Goal: Task Accomplishment & Management: Complete application form

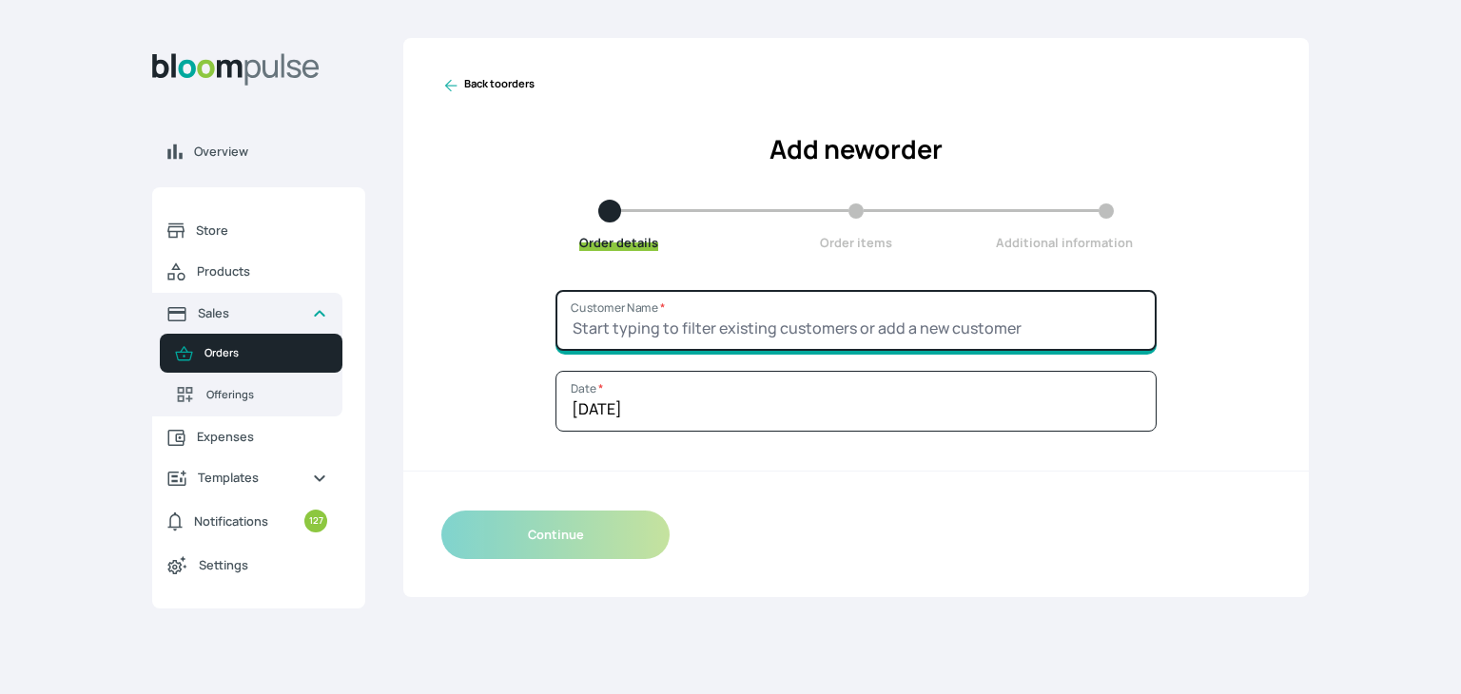
click at [582, 323] on input "Customer Name *" at bounding box center [855, 320] width 601 height 61
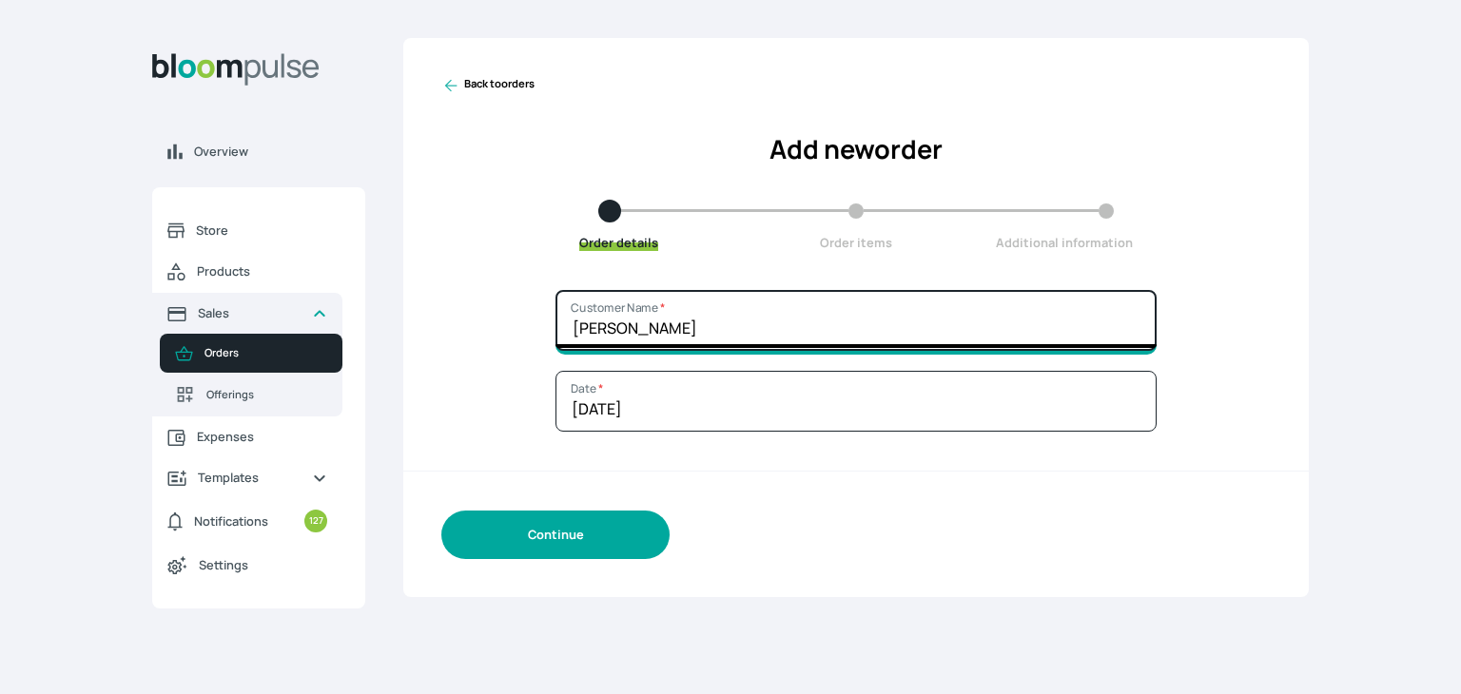
type input "[PERSON_NAME]"
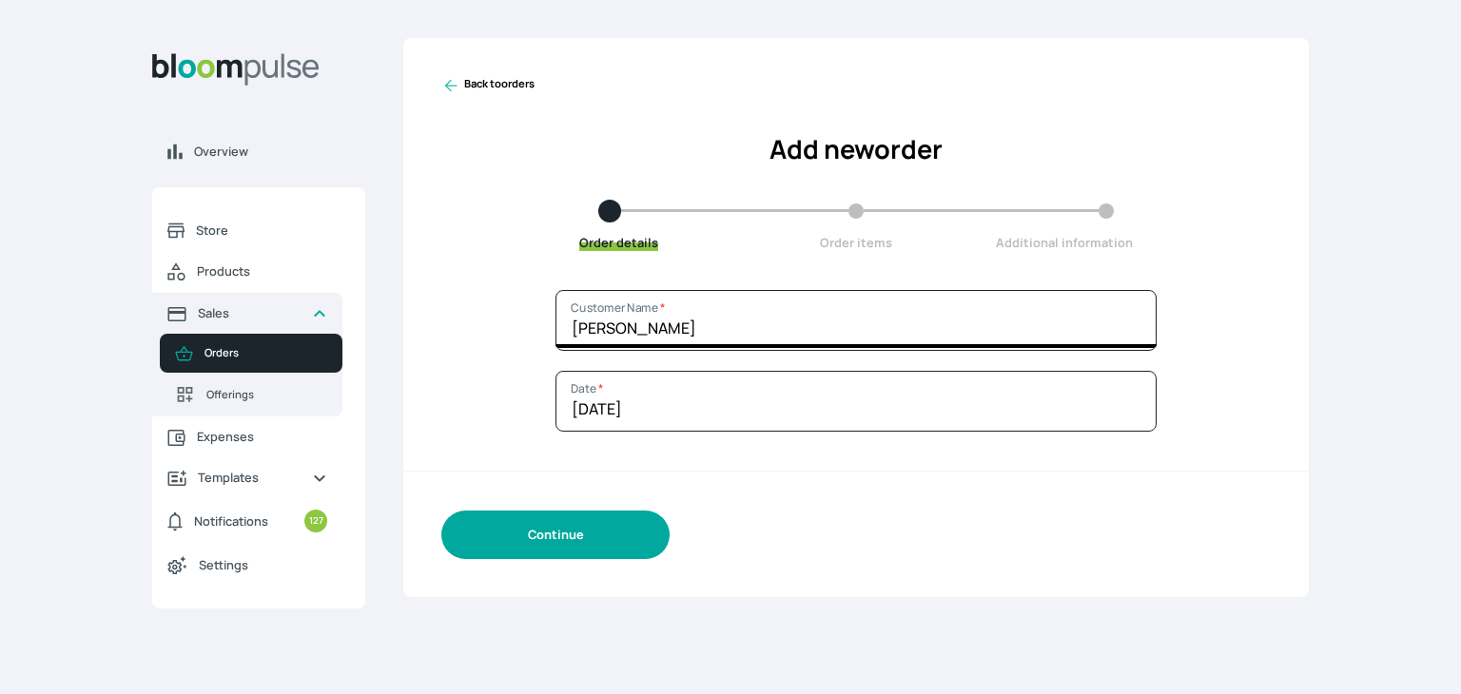
click at [546, 543] on button "Continue" at bounding box center [555, 535] width 228 height 49
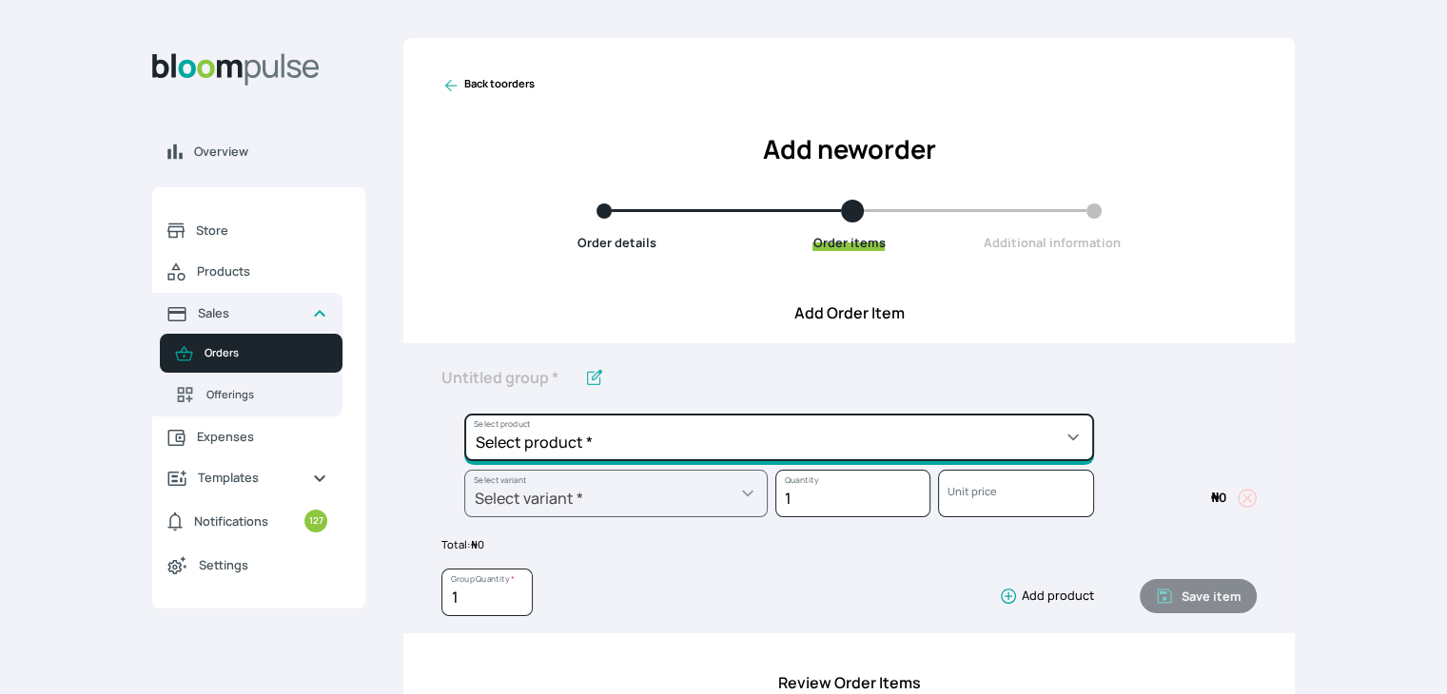
click at [624, 438] on select "Select product * Cake Decoration for 8inches High Chocolate oil based Round Cak…" at bounding box center [779, 438] width 630 height 48
select select "b24192d5-2956-4cb8-b200-2f46c78a7fcf"
click at [464, 414] on select "Select product * Cake Decoration for 8inches High Chocolate oil based Round Cak…" at bounding box center [779, 438] width 630 height 48
type input "Geneose Sponge Round Cake"
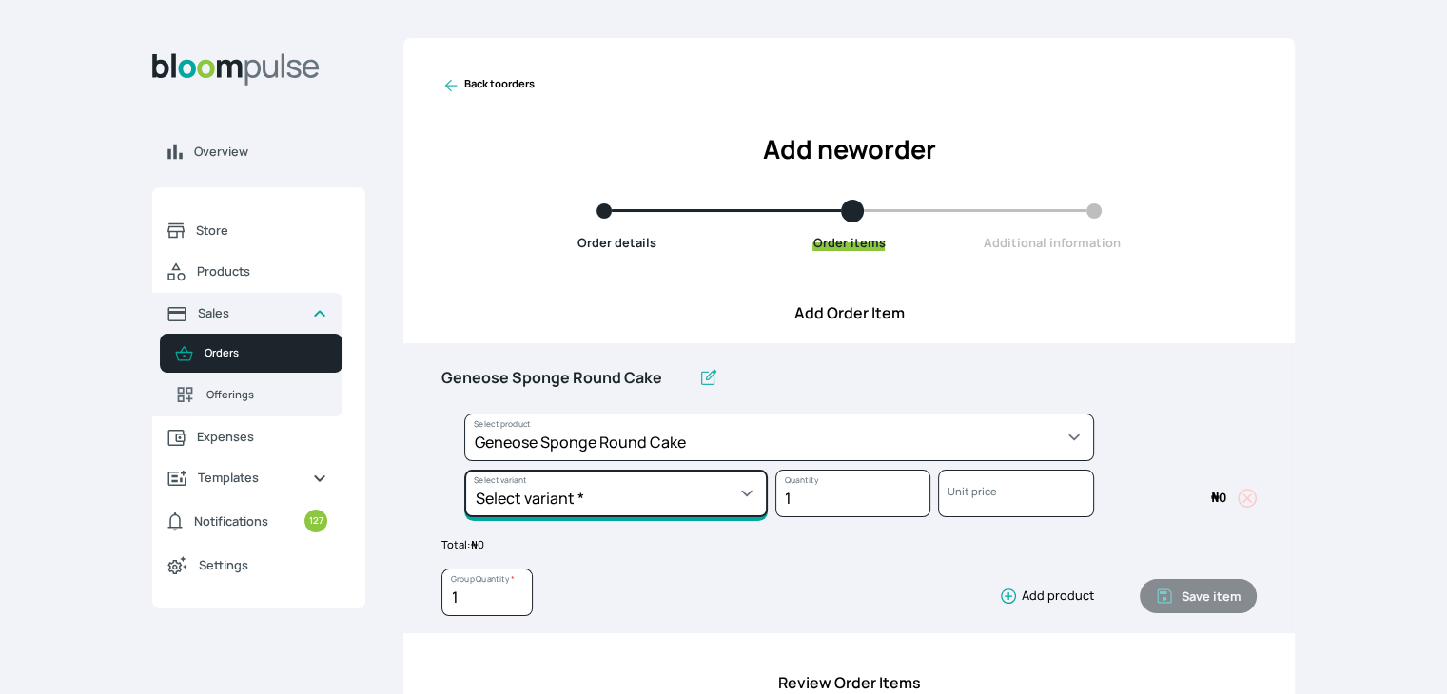
click at [723, 488] on select "Select variant * 10inches 11inches 12inches 13inches 14inches 6inches 7inches 8…" at bounding box center [615, 494] width 303 height 48
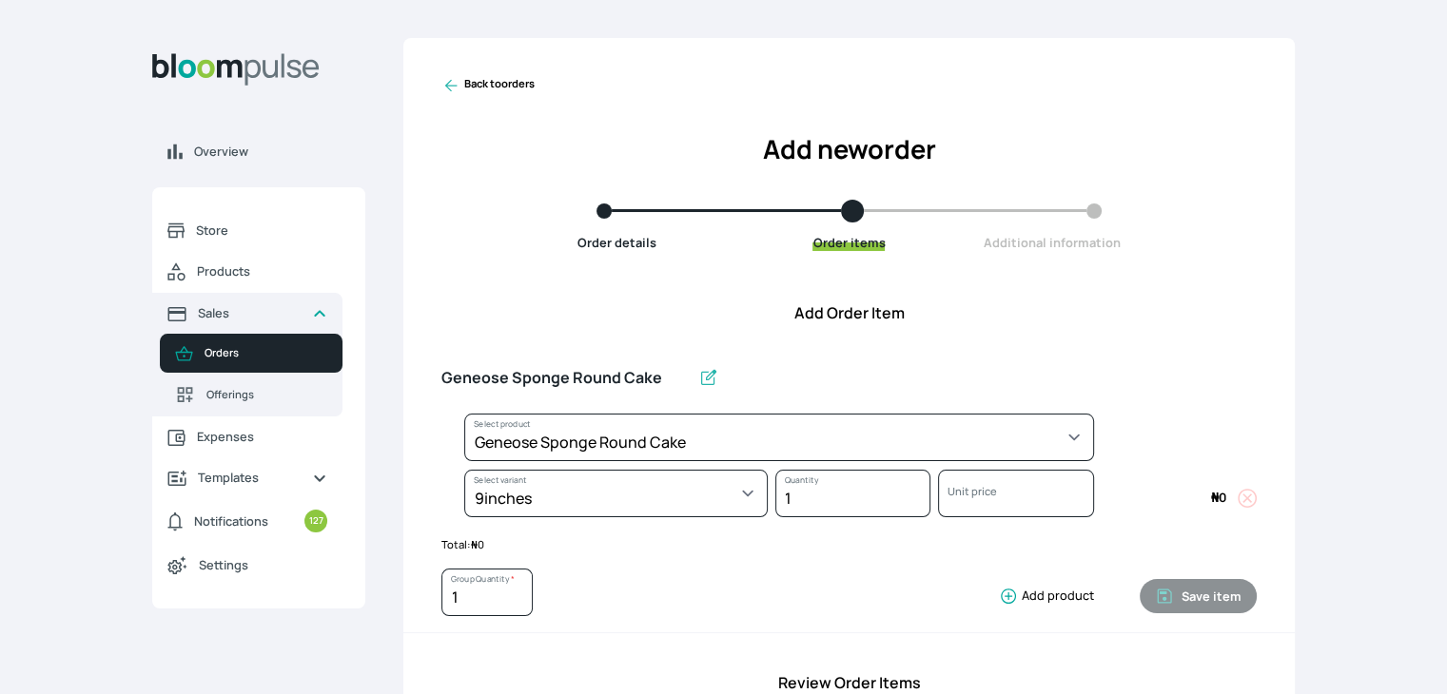
select select "b24192d5-2956-4cb8-b200-2f46c78a7fcf"
select select "890aa80f-3061-4a1e-af10-5fb173b0464b"
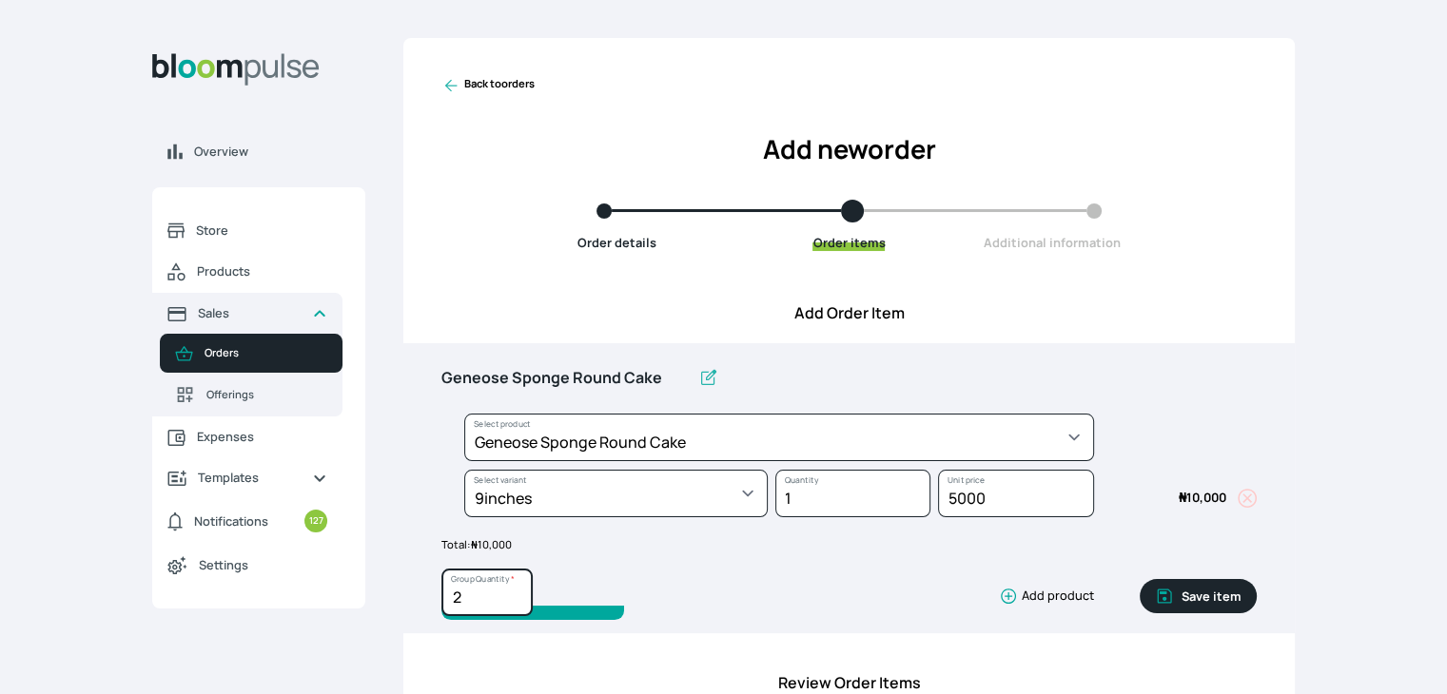
click at [517, 589] on input "2" at bounding box center [486, 593] width 91 height 48
type input "3"
click at [517, 589] on input "3" at bounding box center [486, 593] width 91 height 48
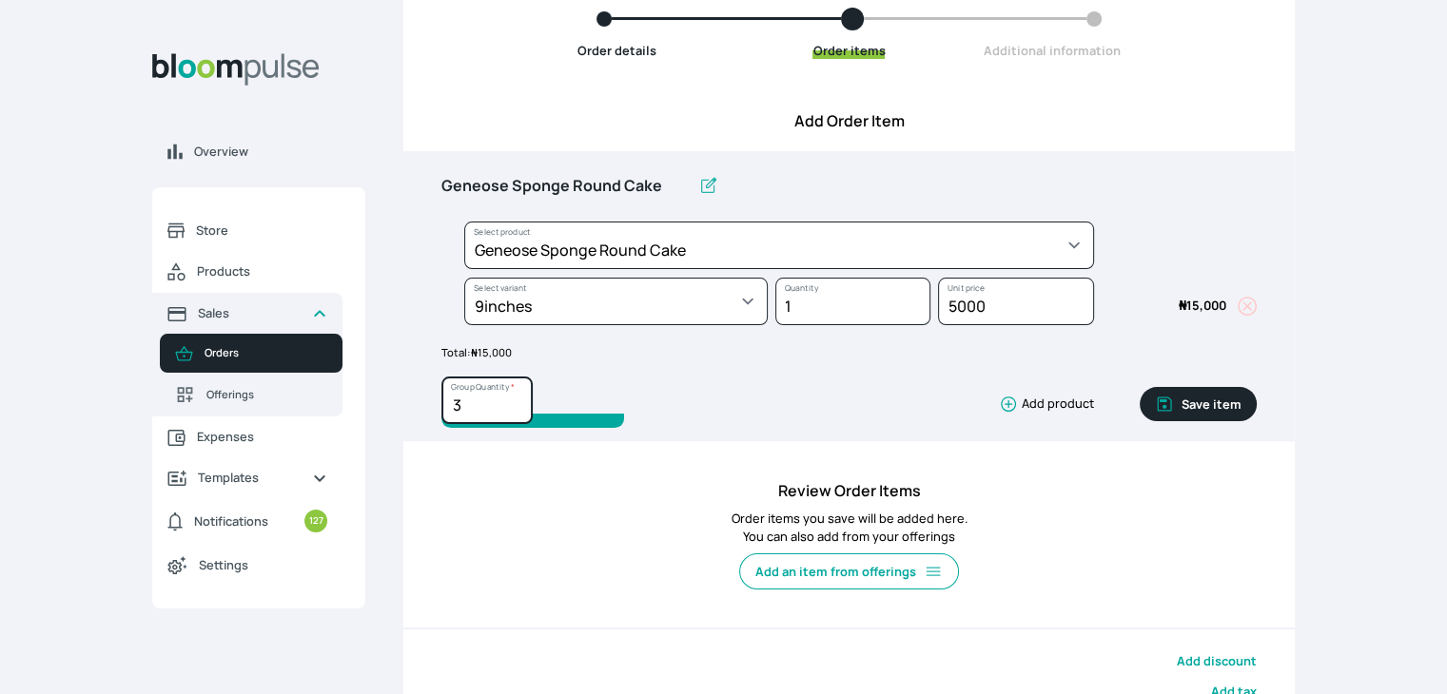
scroll to position [198, 0]
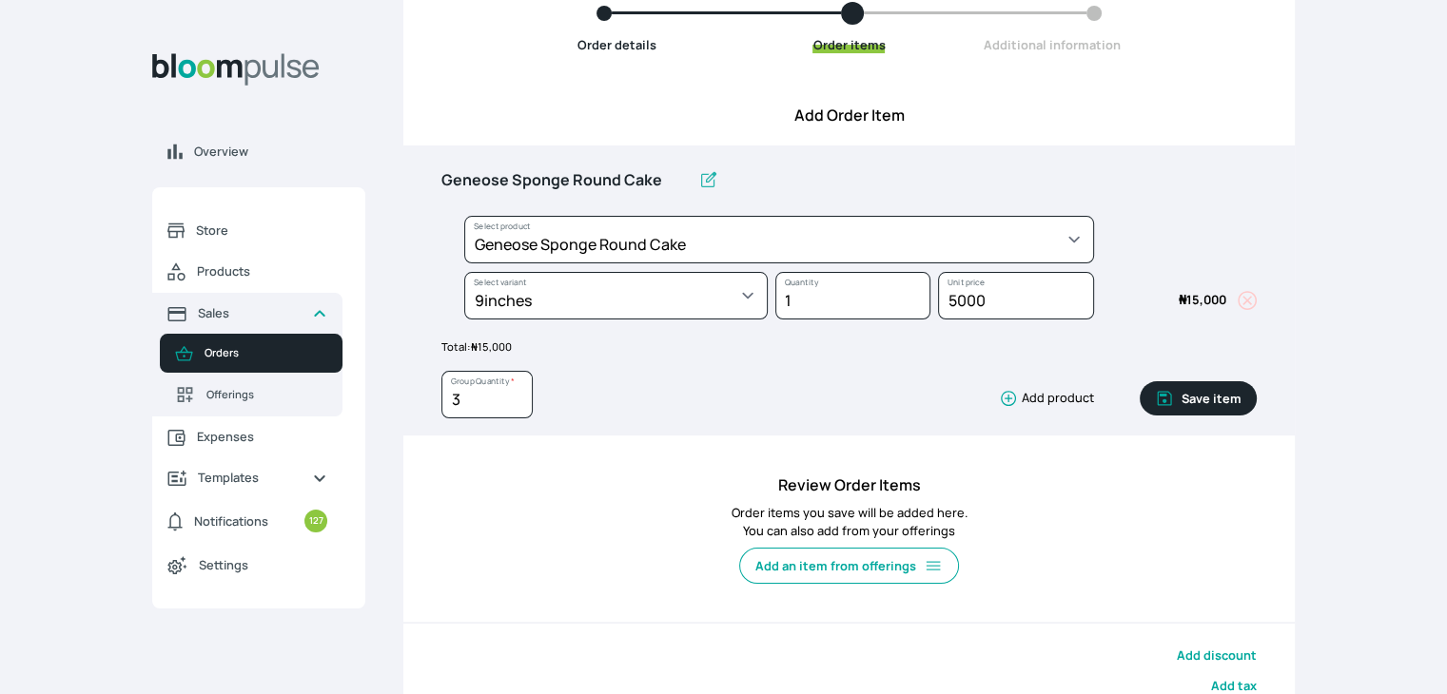
click at [1222, 387] on button "Save item" at bounding box center [1198, 398] width 117 height 34
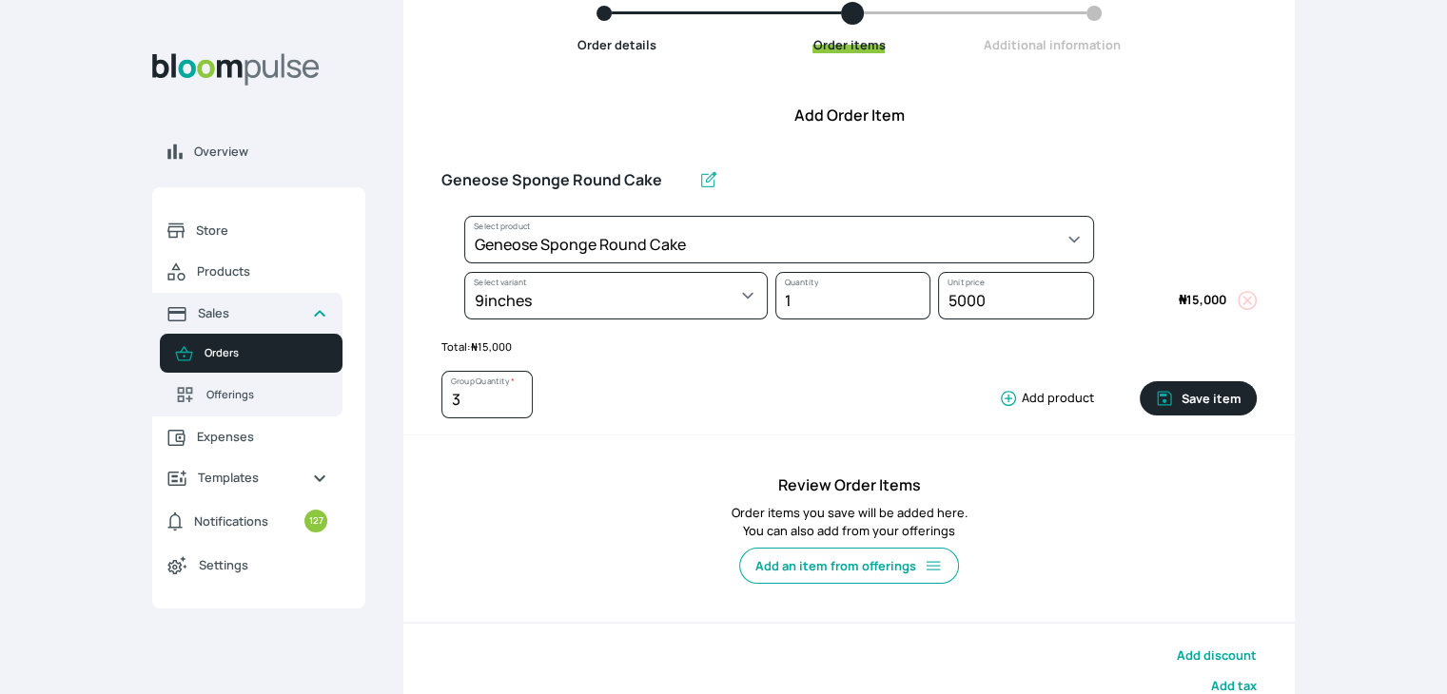
type input "1"
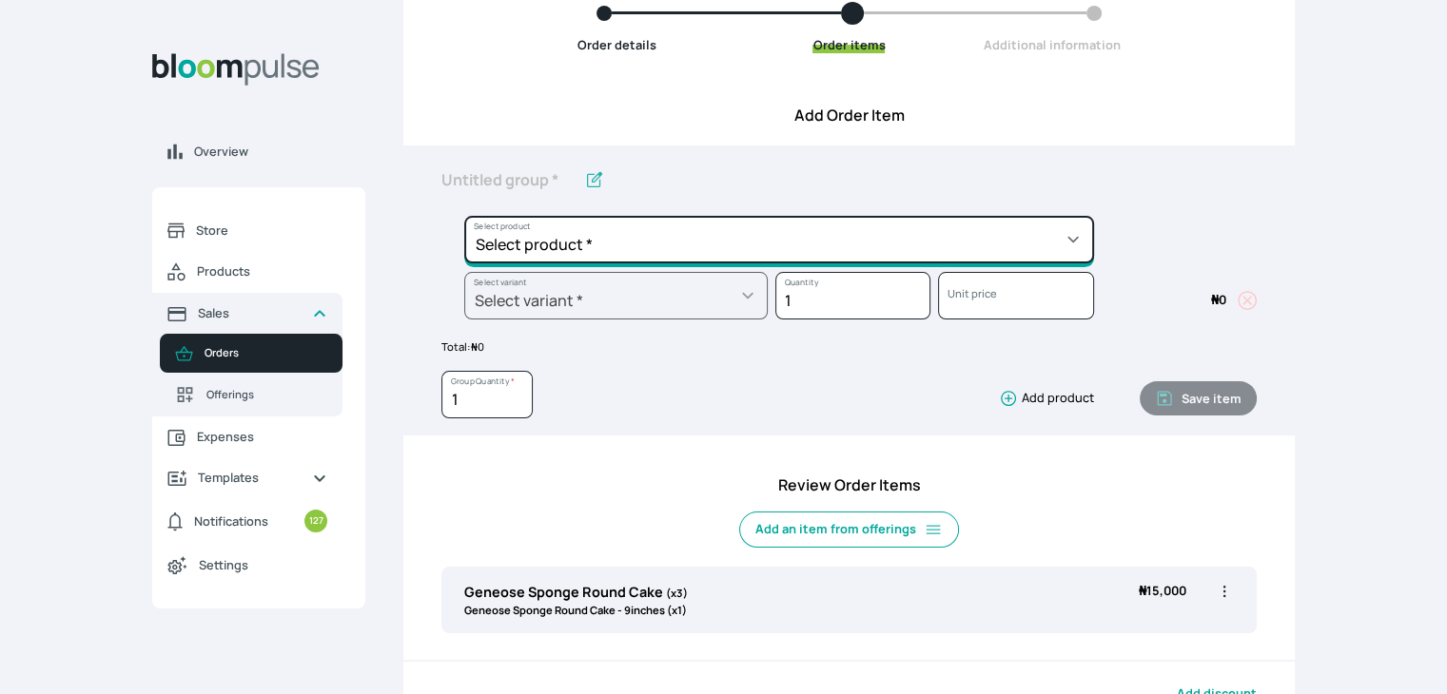
click at [877, 241] on select "Select product * Cake Decoration for 8inches High Chocolate oil based Round Cak…" at bounding box center [779, 240] width 630 height 48
select select "83f82b0c-44eb-4ac8-bd97-27faddcd7e30"
click at [464, 216] on select "Select product * Cake Decoration for 8inches High Chocolate oil based Round Cak…" at bounding box center [779, 240] width 630 height 48
type input "Whipped Cream Frosting"
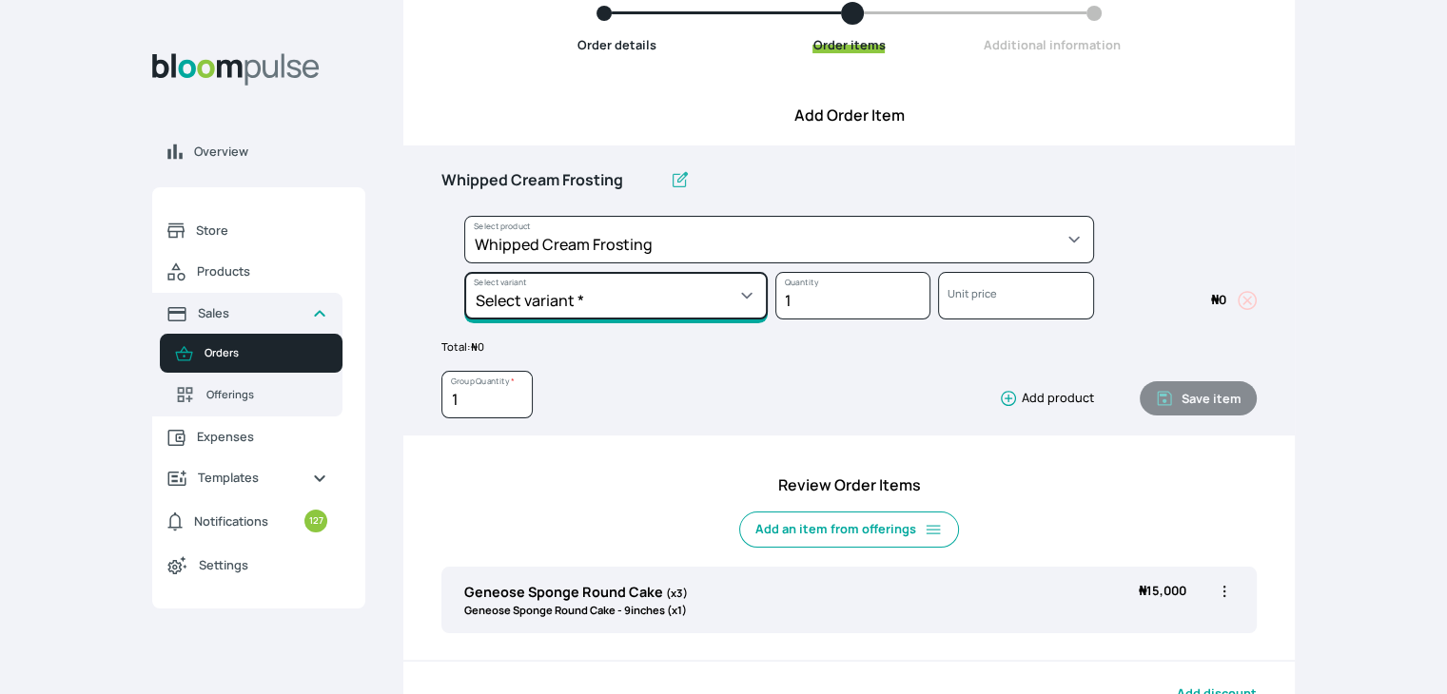
click at [729, 284] on select "Select variant * 1 cup 2 cups 3 cups 4 cups" at bounding box center [615, 296] width 303 height 48
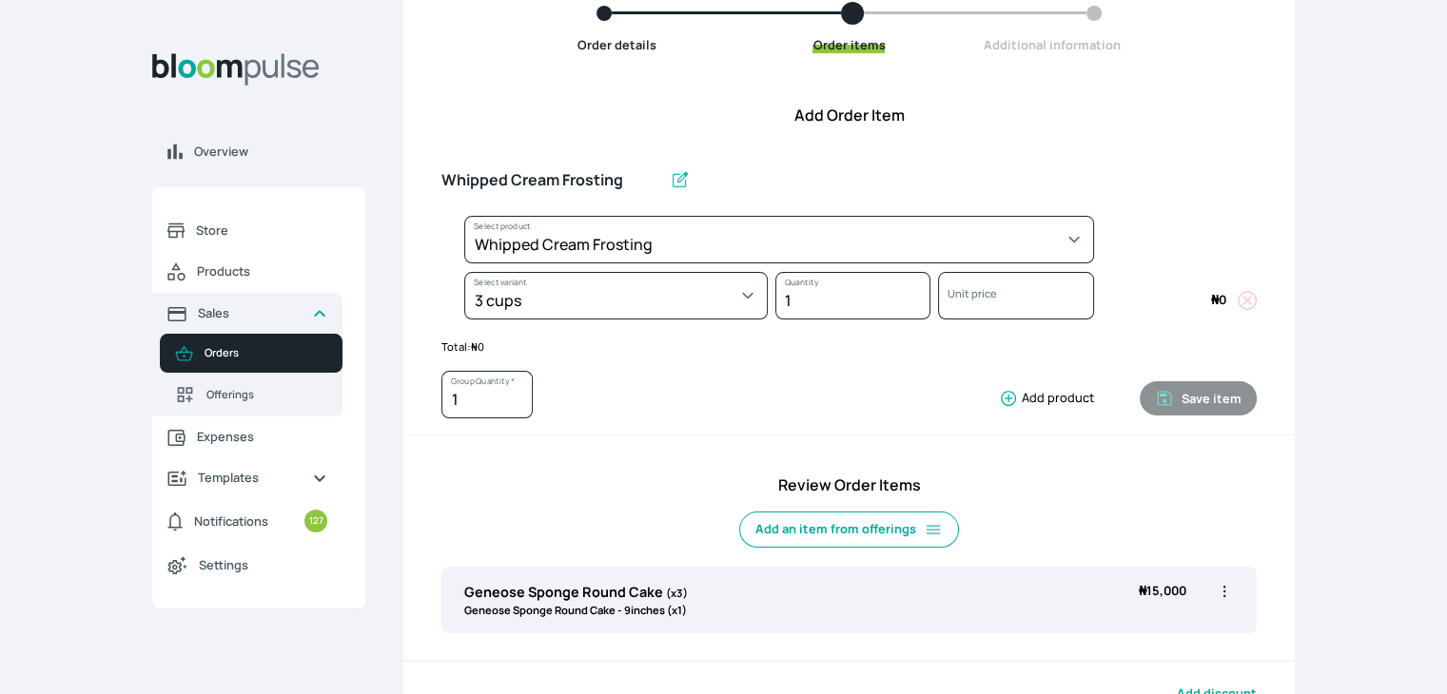
select select "83f82b0c-44eb-4ac8-bd97-27faddcd7e30"
select select "fde2ff08-7291-4fbf-b13d-84aa5027fb42"
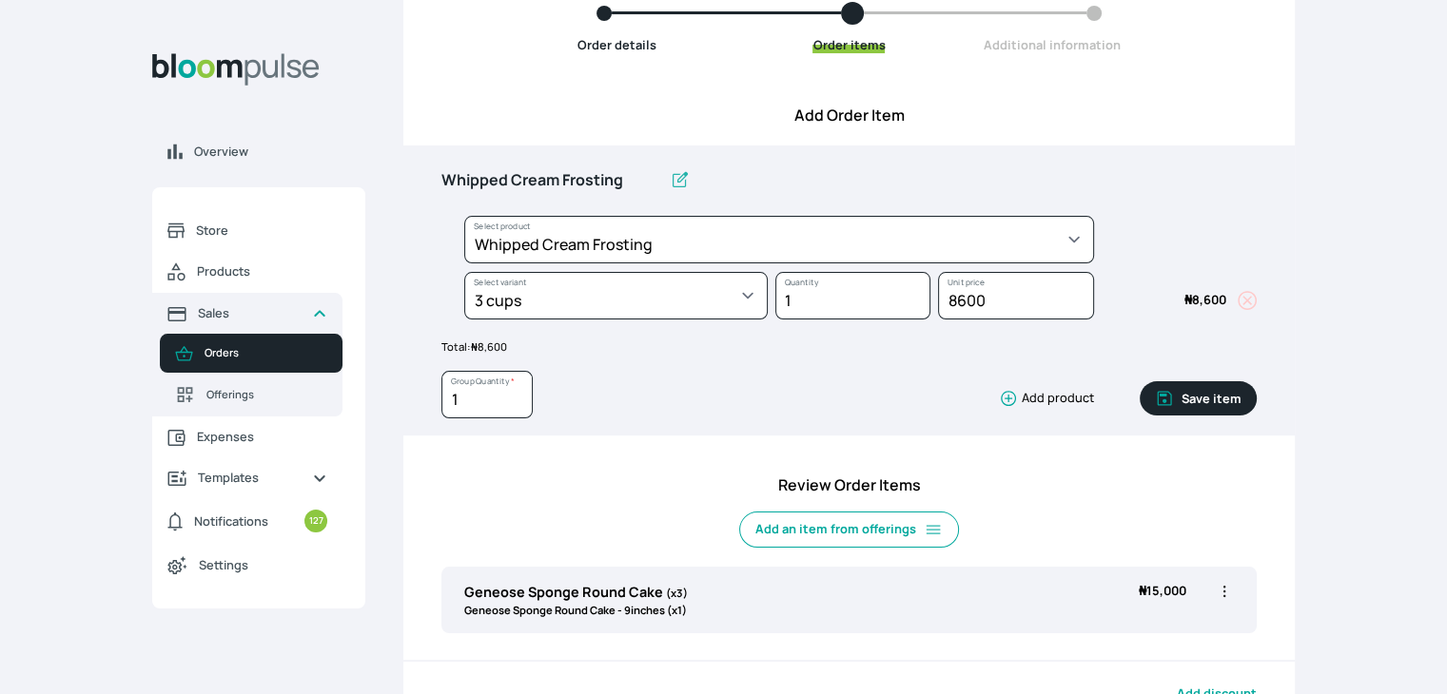
click at [1198, 398] on button "Save item" at bounding box center [1198, 398] width 117 height 34
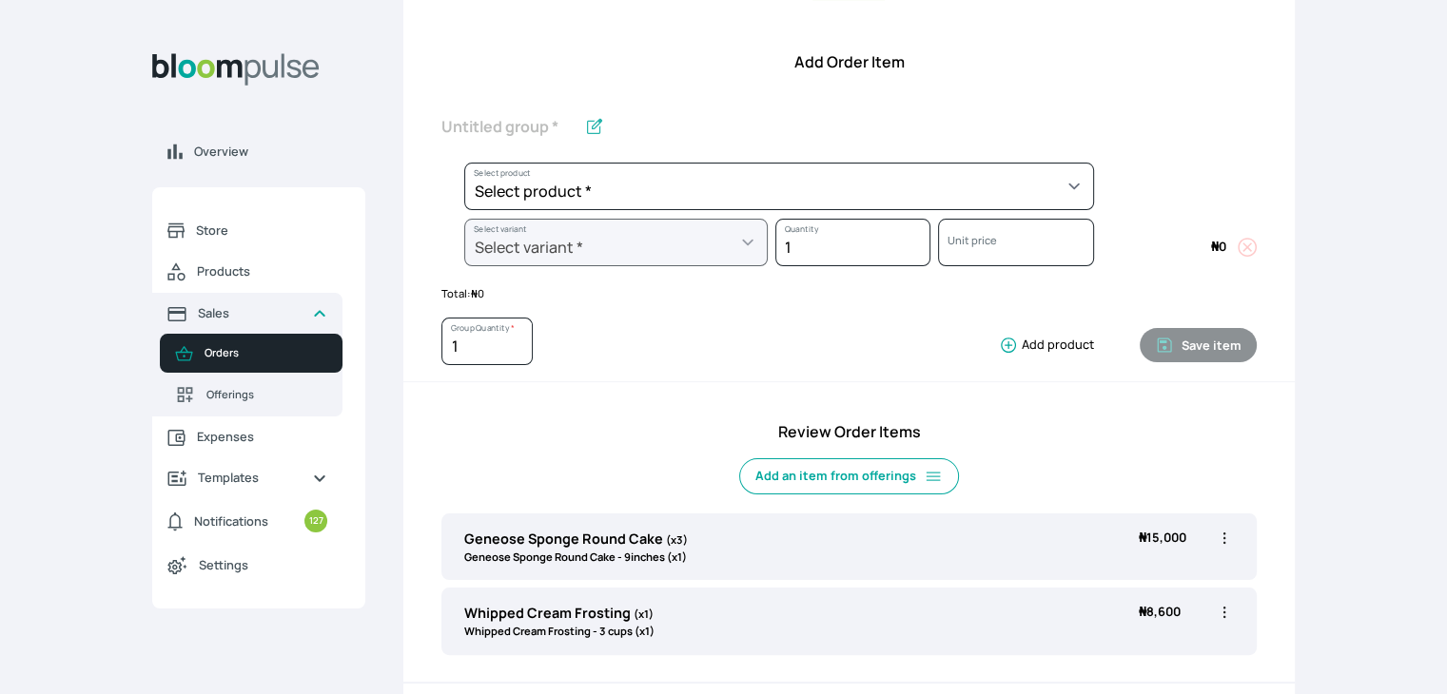
scroll to position [241, 0]
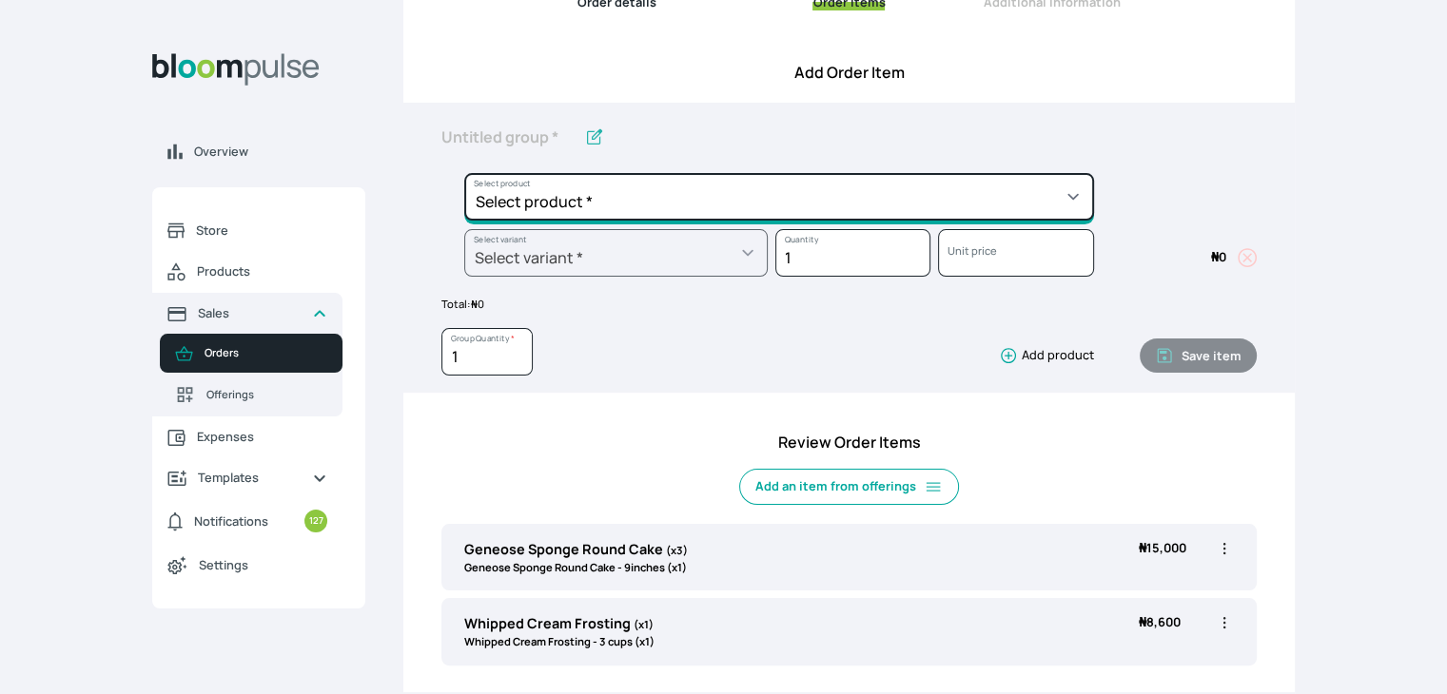
click at [765, 190] on select "Select product * Cake Decoration for 8inches High Chocolate oil based Round Cak…" at bounding box center [779, 197] width 630 height 48
select select "c7c16d97-1b50-48bc-a979-38ef4923035e"
click at [464, 173] on select "Select product * Cake Decoration for 8inches High Chocolate oil based Round Cak…" at bounding box center [779, 197] width 630 height 48
type input "Budget Friendly Whippedcream Decoration"
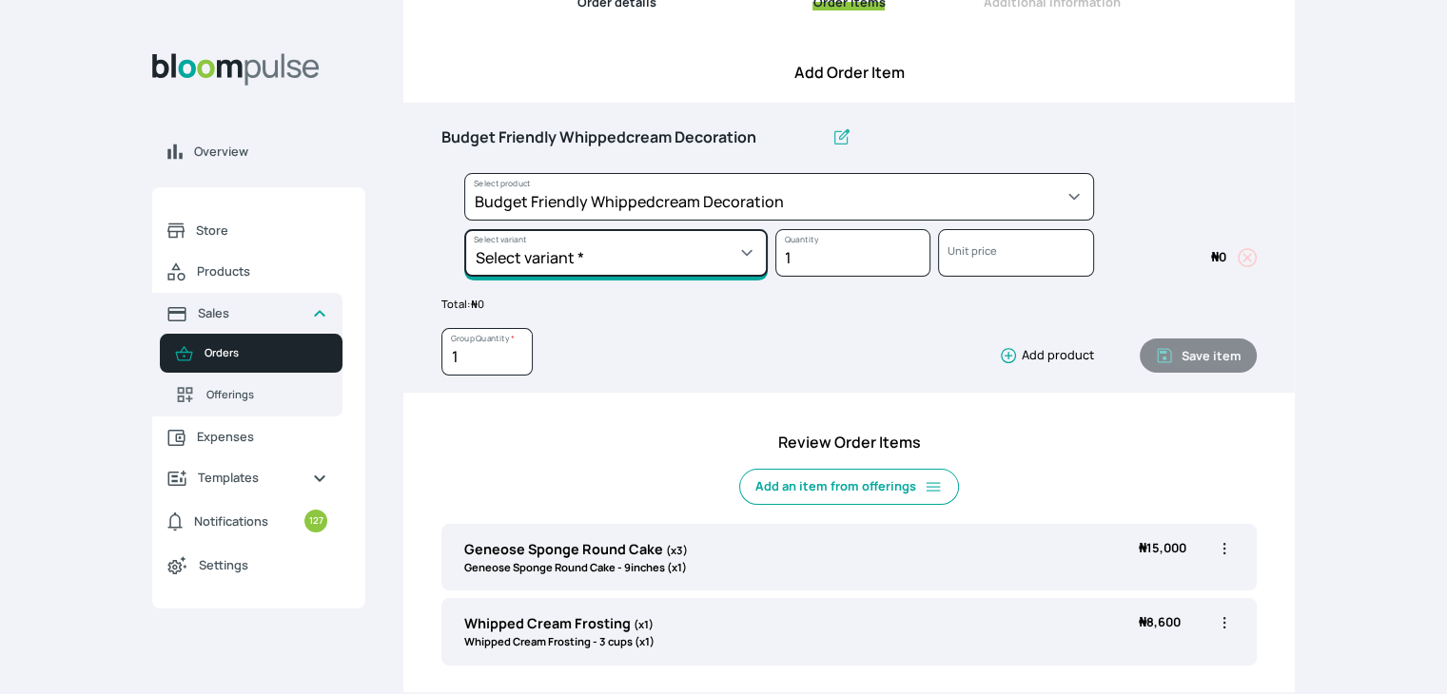
click at [747, 256] on select "Select variant * 8inches Size 6 Size 7" at bounding box center [615, 253] width 303 height 48
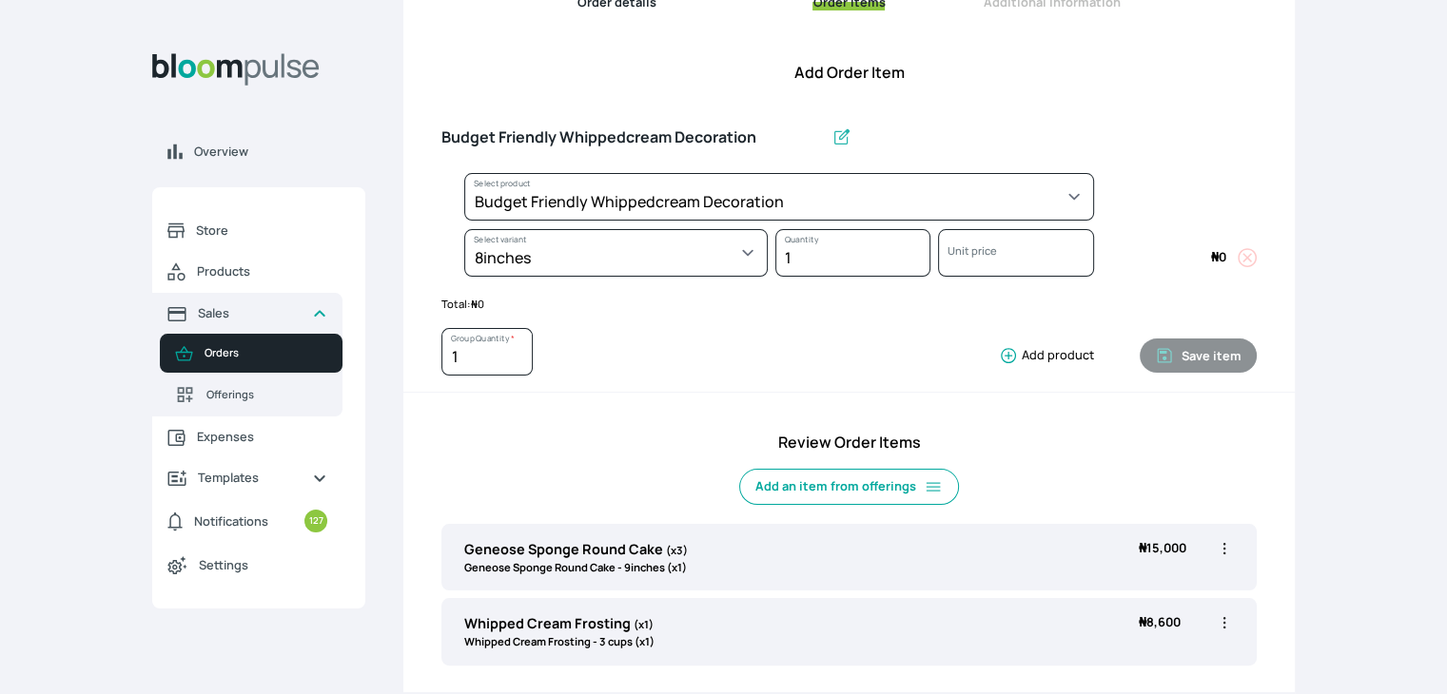
select select "c7c16d97-1b50-48bc-a979-38ef4923035e"
select select "627db35a-7fbd-4d6f-ac6d-aa1b3a347ad8"
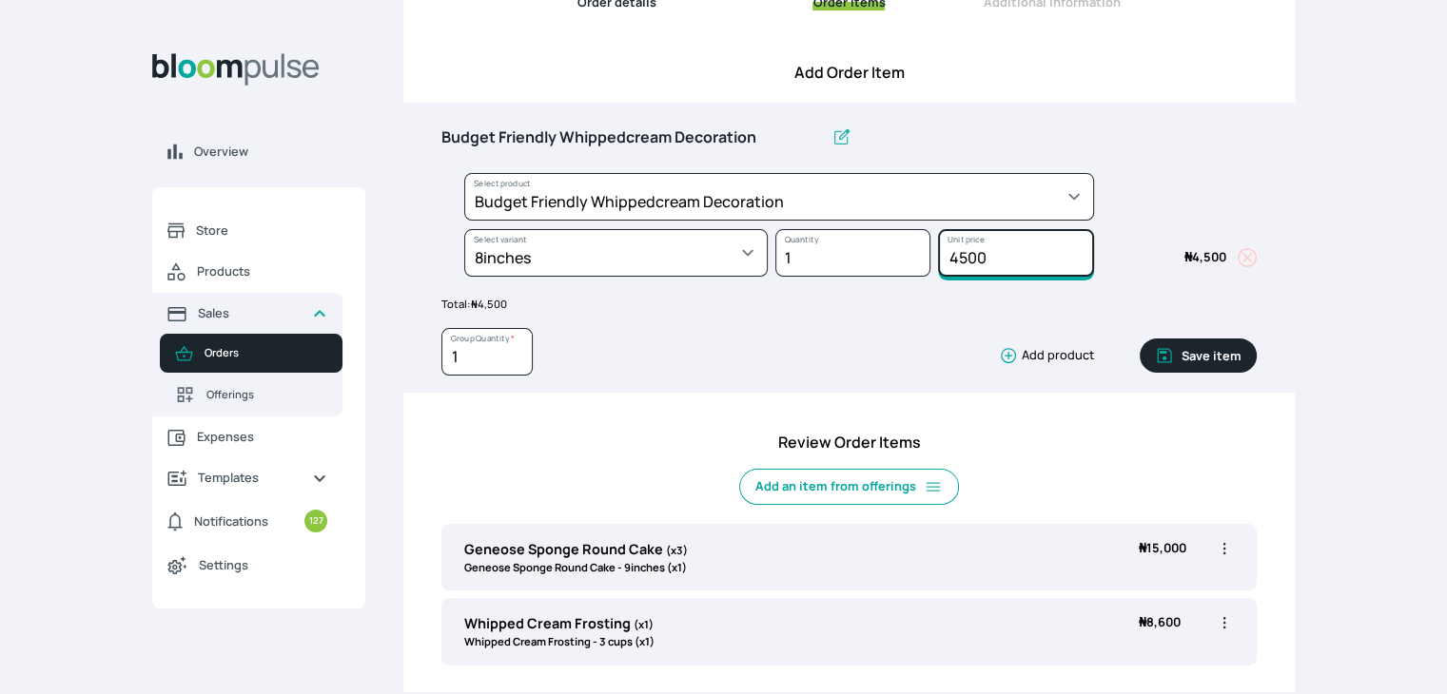
drag, startPoint x: 1004, startPoint y: 263, endPoint x: 910, endPoint y: 240, distance: 97.1
click at [910, 240] on div "Select product * Cake Decoration for 8inches High Chocolate oil based Round Cak…" at bounding box center [848, 229] width 815 height 112
type input "7500"
click at [1195, 343] on button "Save item" at bounding box center [1198, 356] width 117 height 34
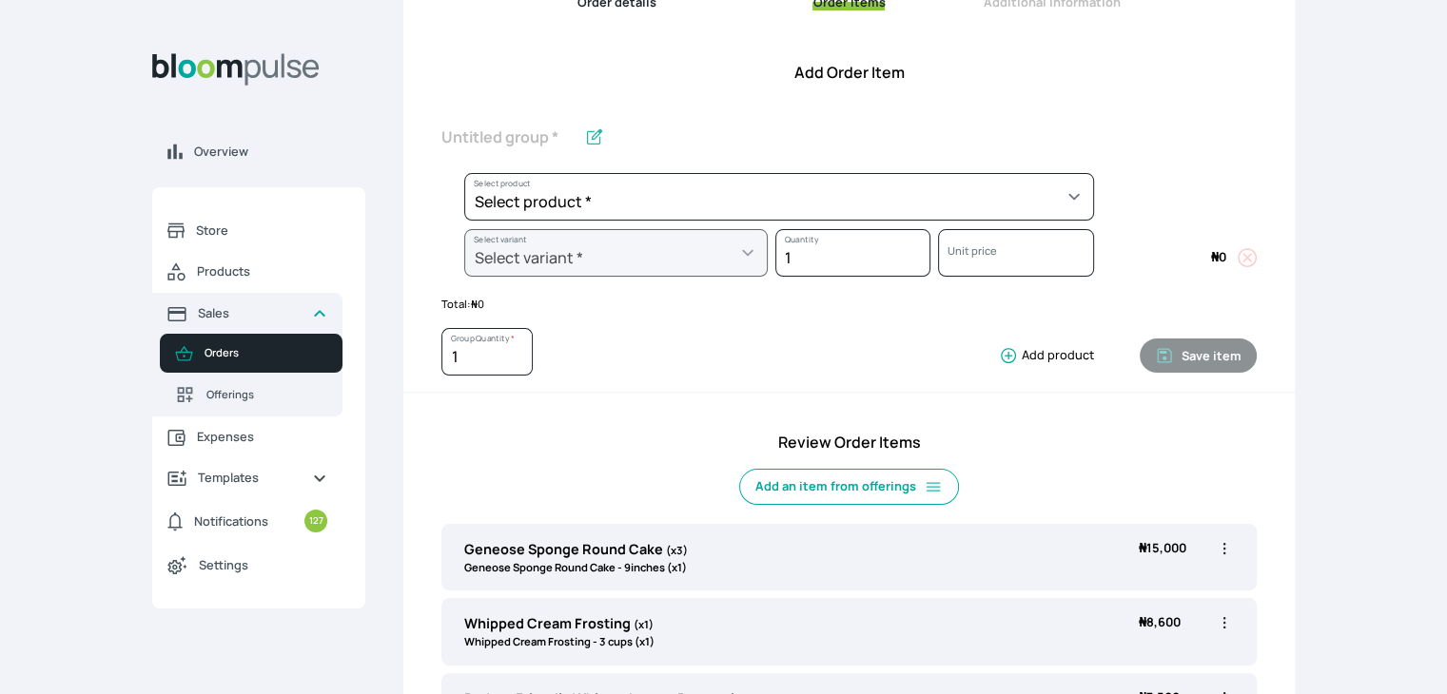
click at [1441, 336] on div "Overview Store Products Sales Orders Offerings Expenses Templates Notifications…" at bounding box center [723, 106] width 1447 height 694
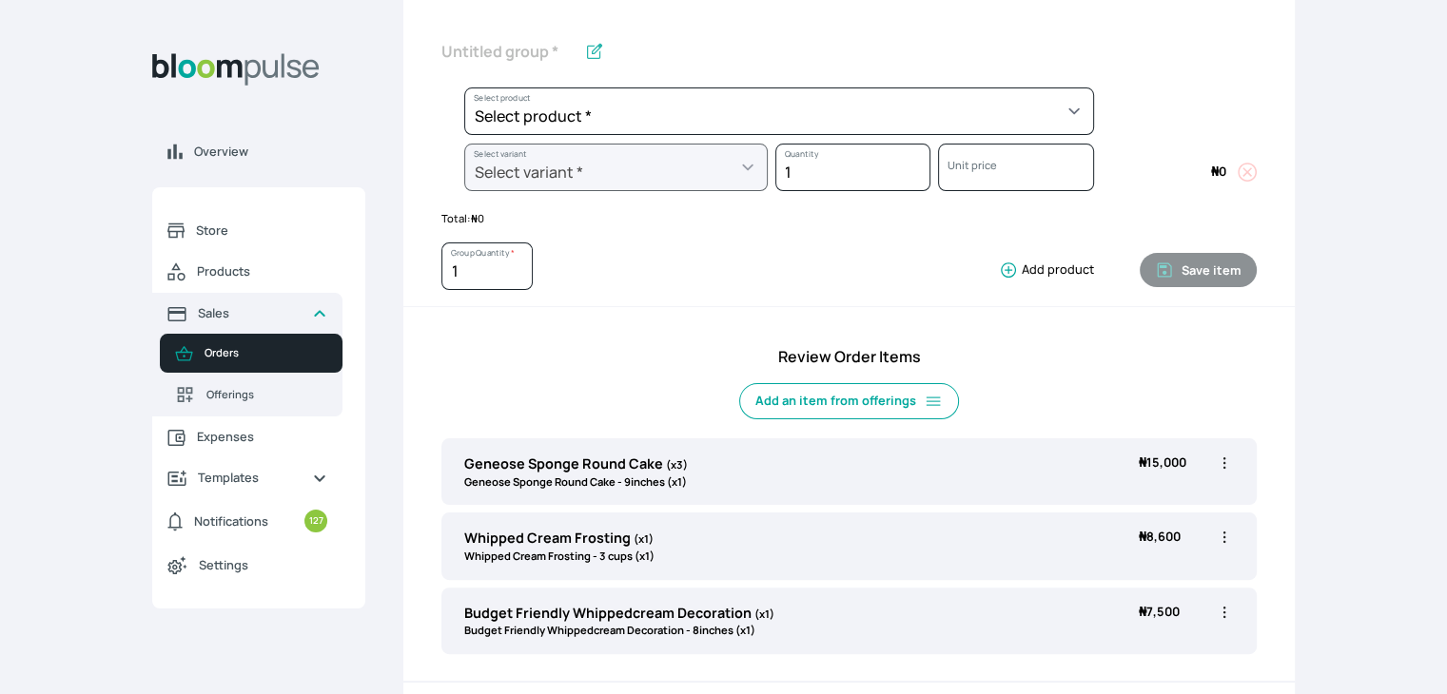
scroll to position [329, 0]
